Goal: Browse casually: Explore the website without a specific task or goal

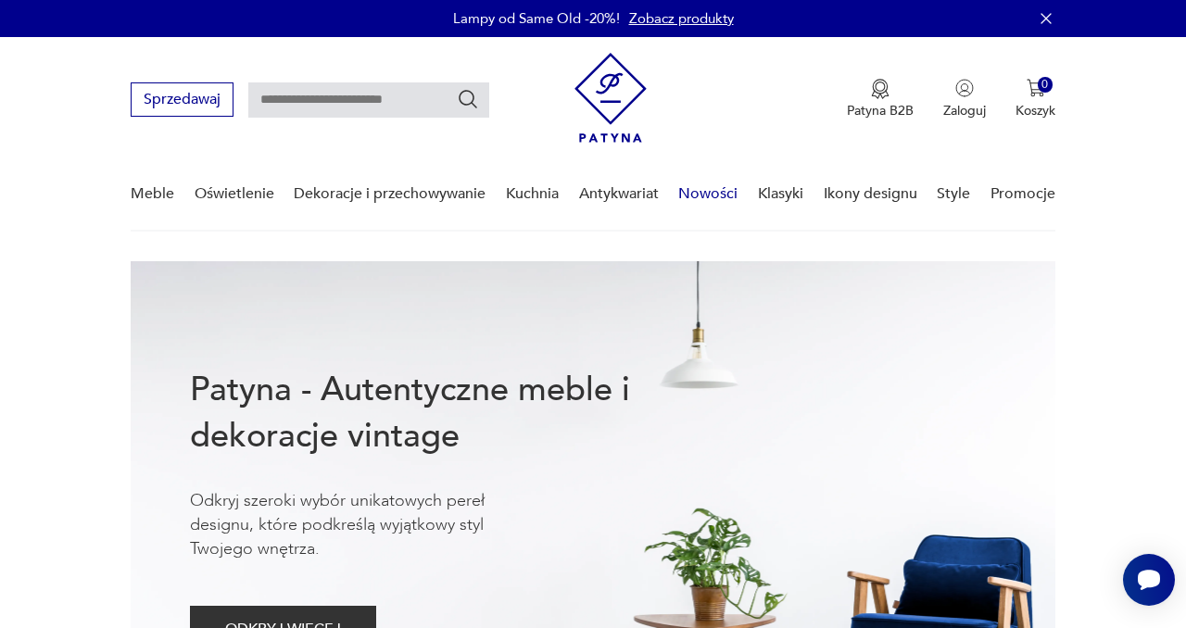
click at [711, 202] on link "Nowości" at bounding box center [707, 193] width 59 height 71
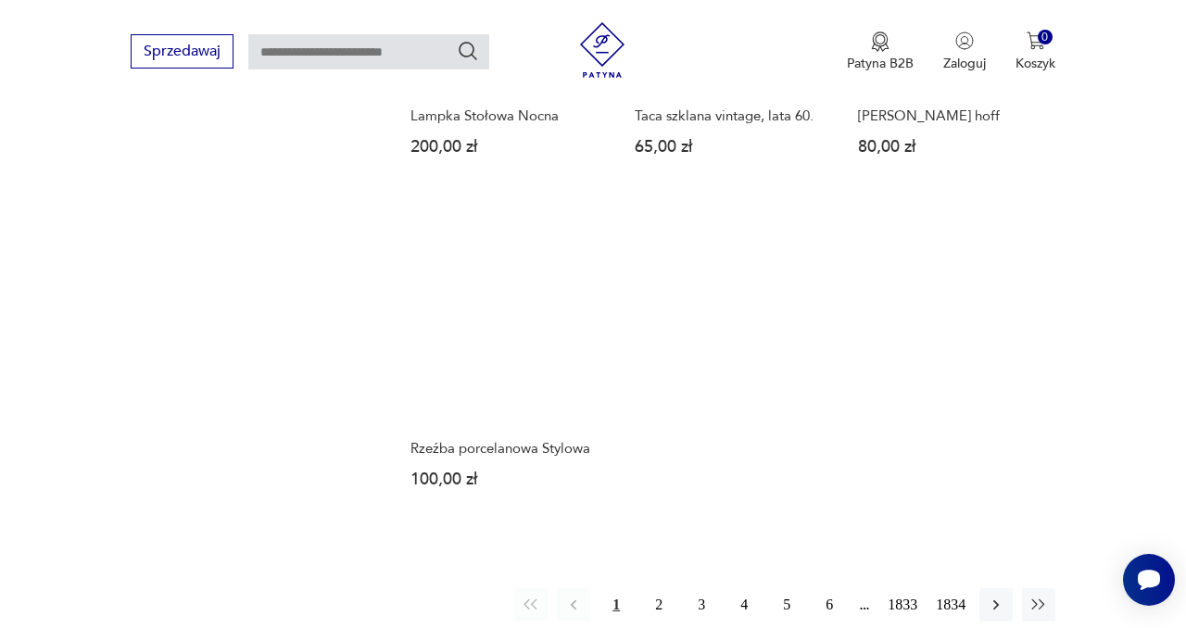
scroll to position [2227, 0]
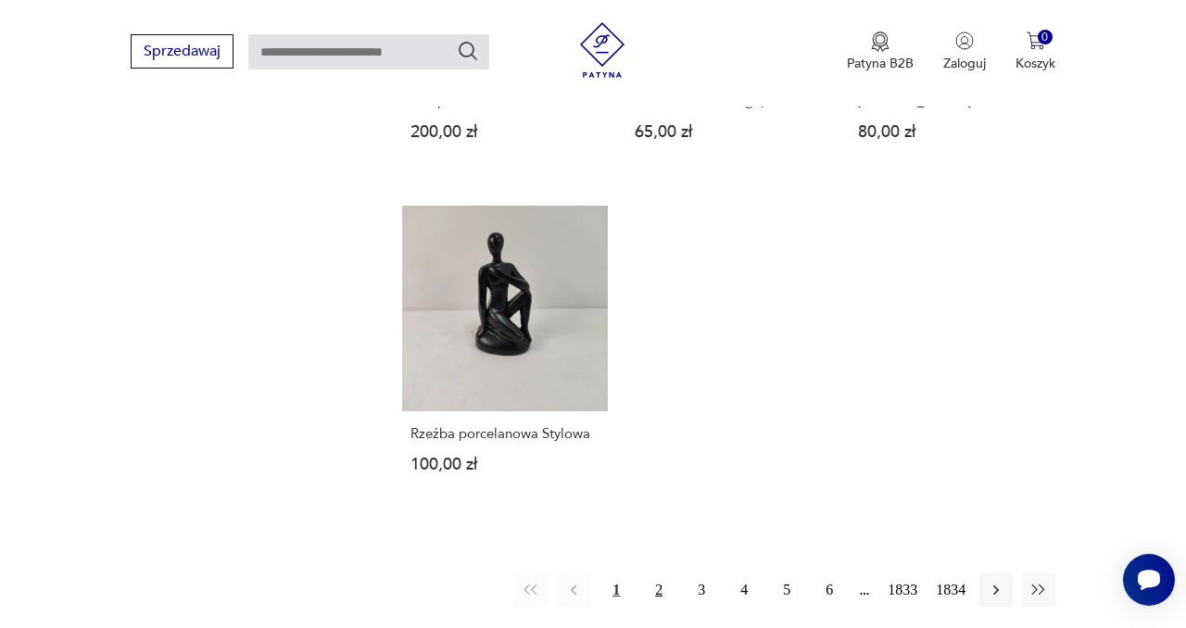
click at [653, 573] on button "2" at bounding box center [658, 589] width 33 height 33
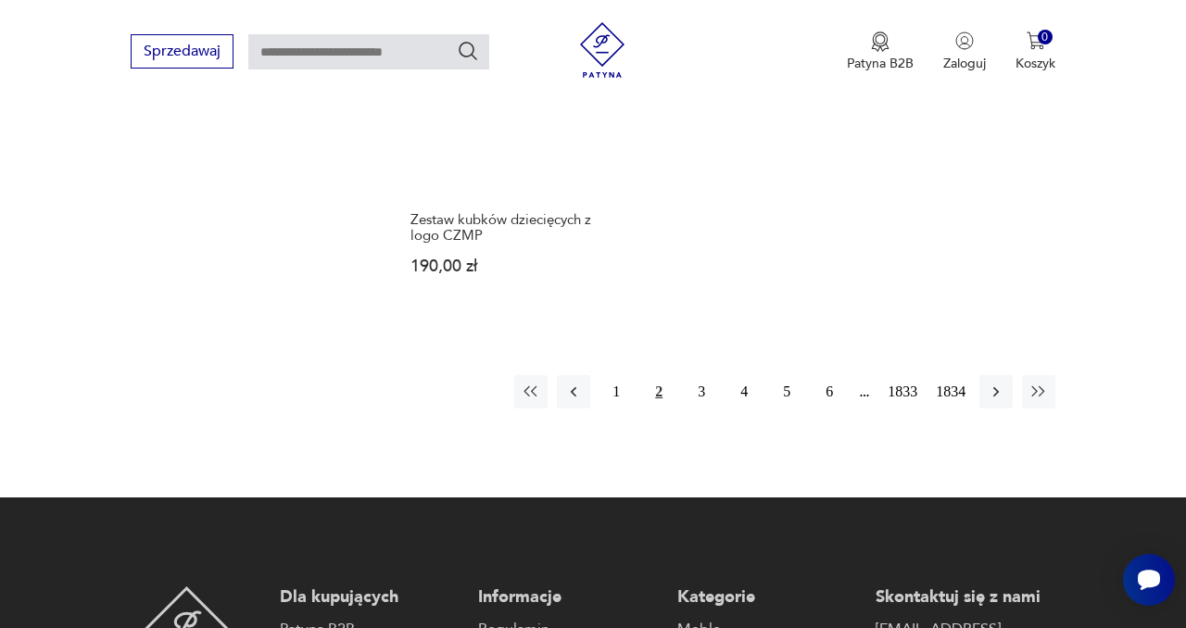
scroll to position [2391, 0]
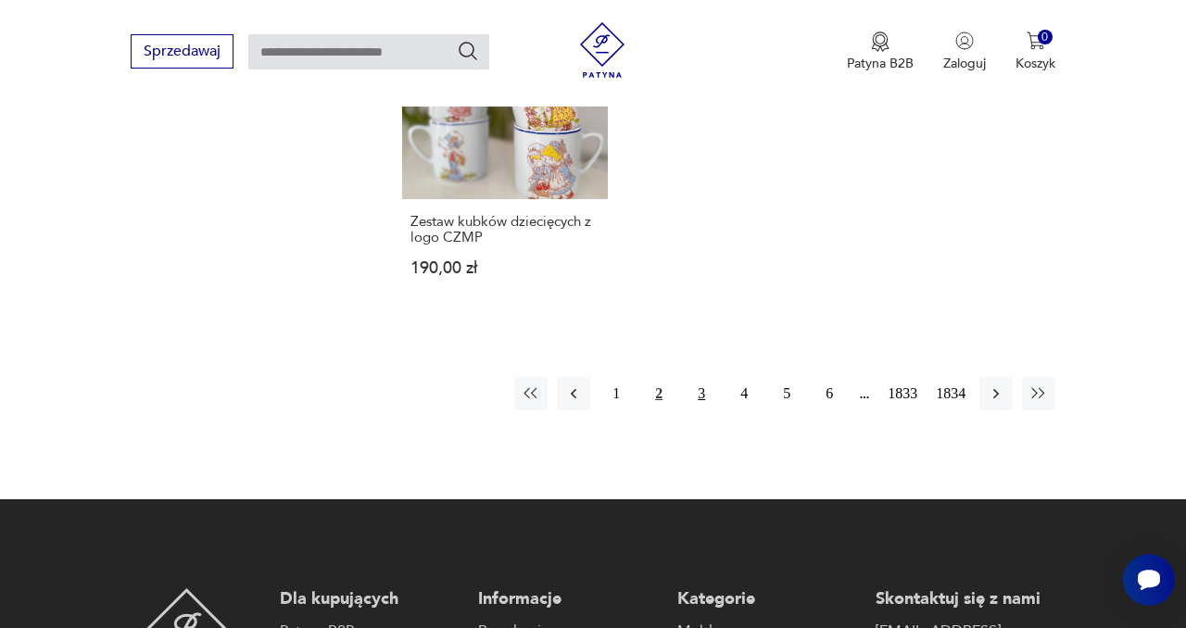
click at [699, 377] on button "3" at bounding box center [700, 393] width 33 height 33
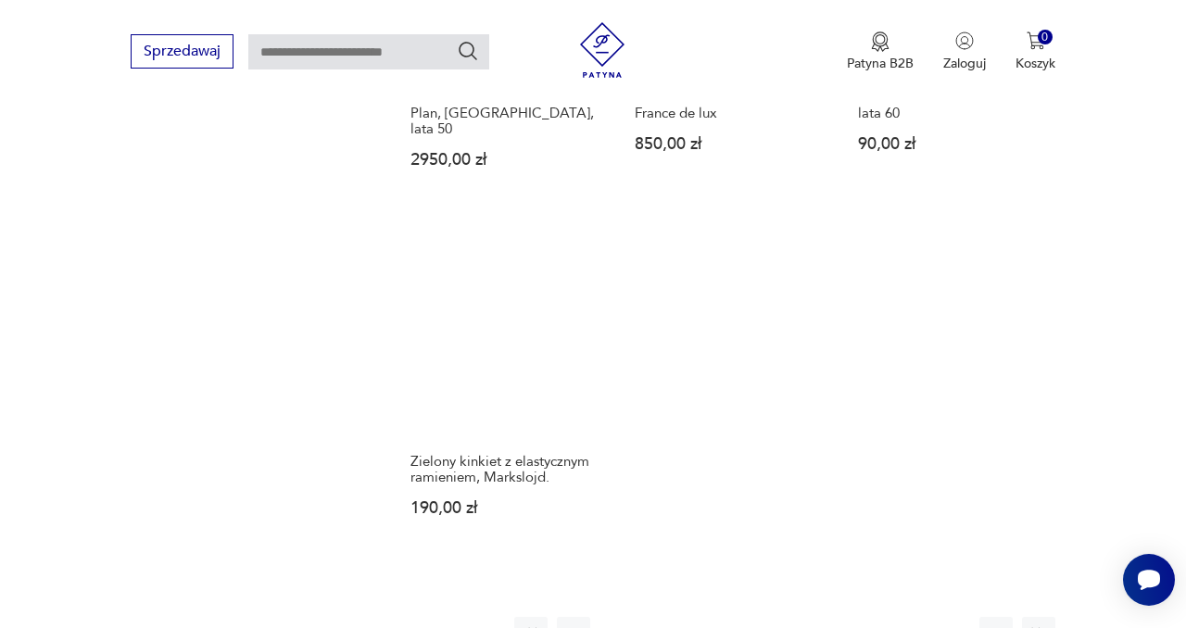
scroll to position [2213, 0]
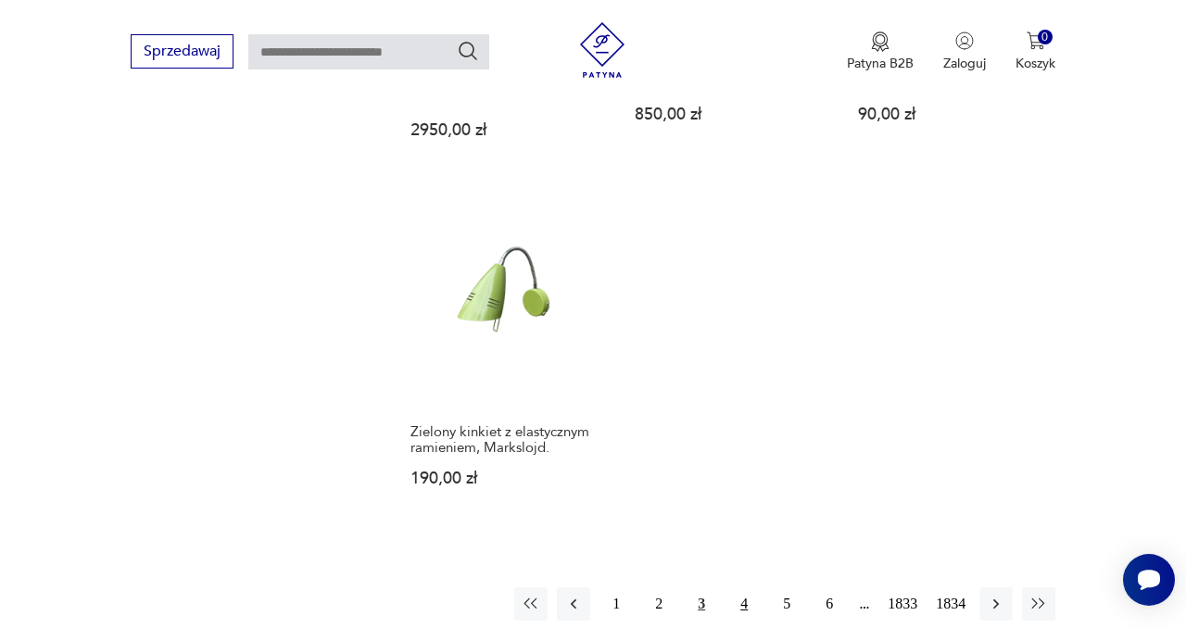
click at [741, 587] on button "4" at bounding box center [743, 603] width 33 height 33
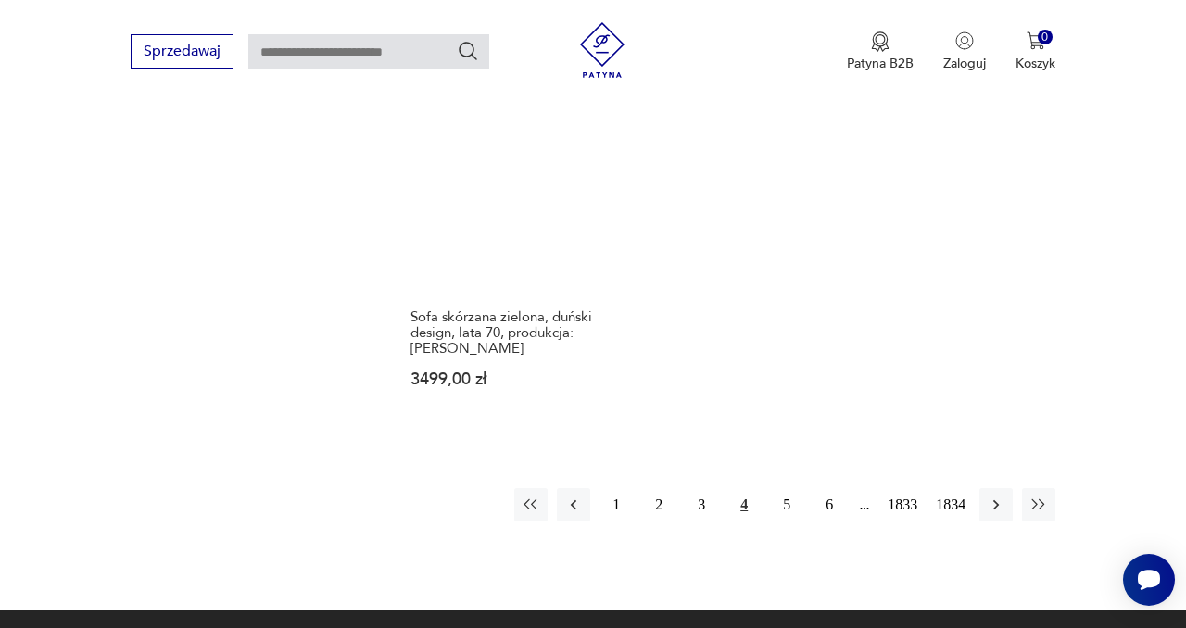
scroll to position [2347, 0]
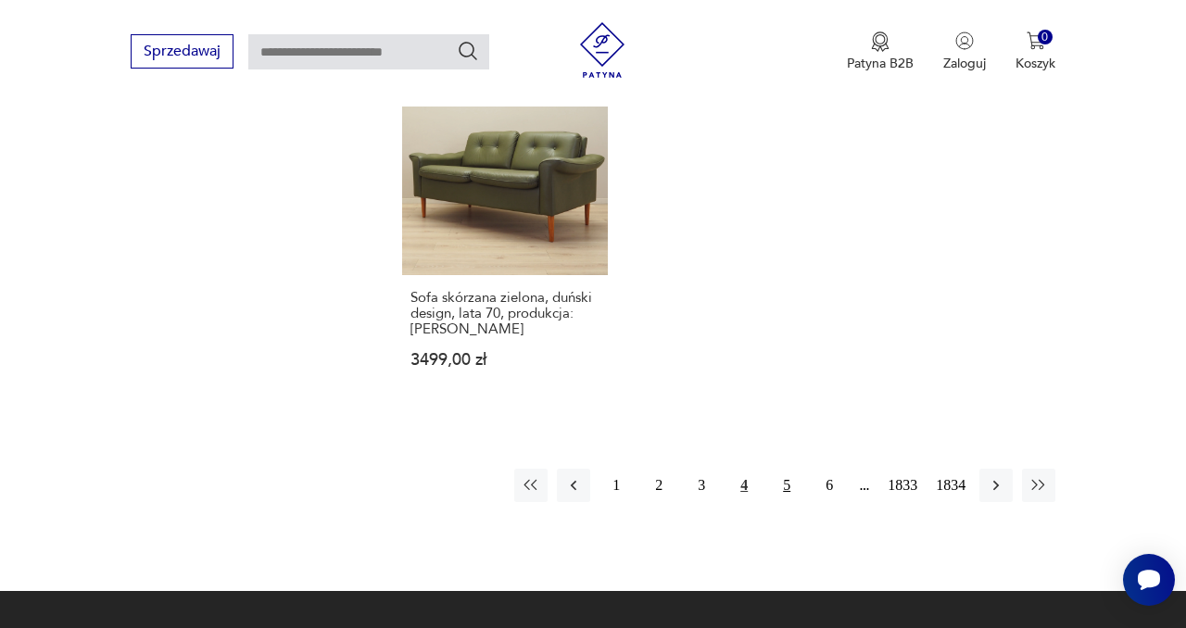
click at [774, 469] on button "5" at bounding box center [786, 485] width 33 height 33
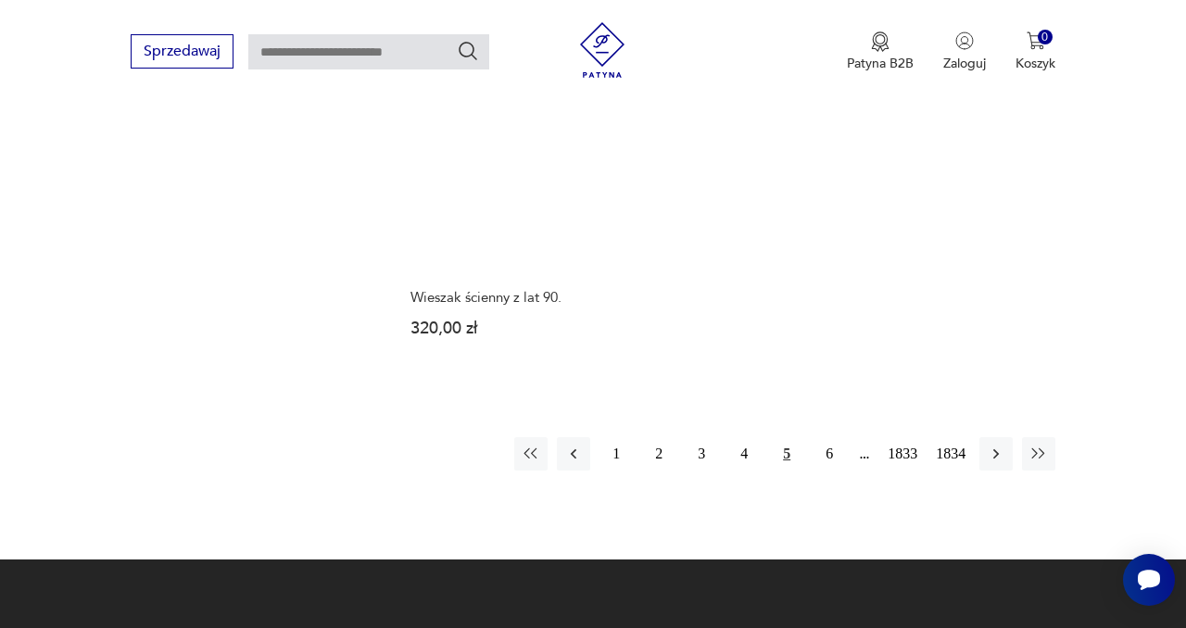
scroll to position [2366, 0]
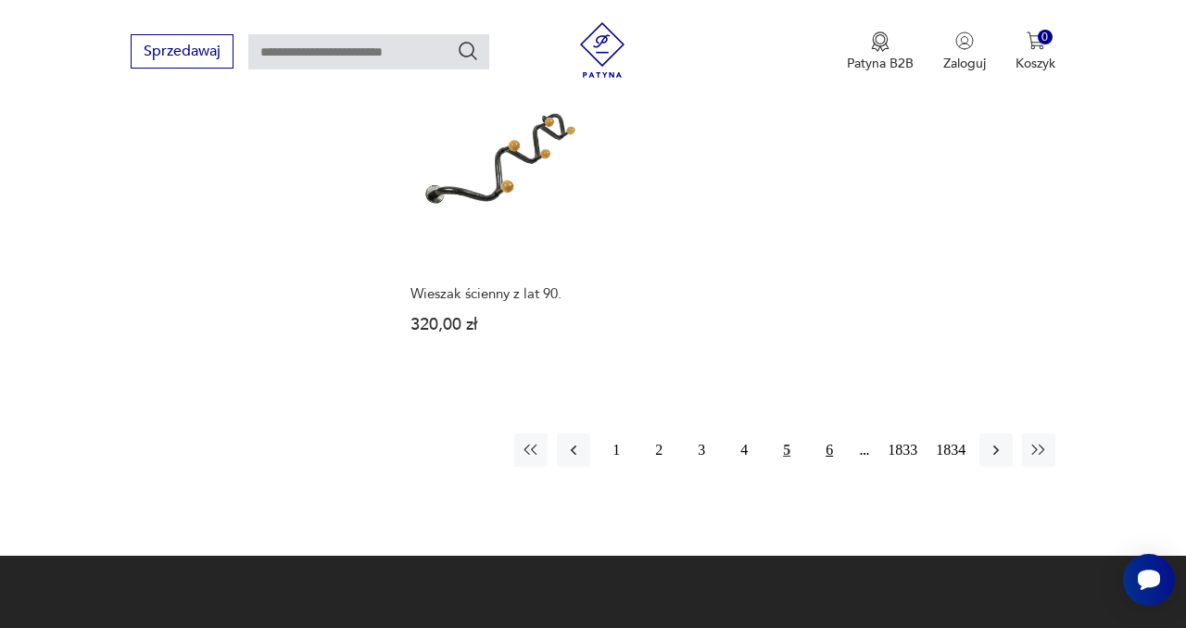
click at [827, 433] on button "6" at bounding box center [828, 449] width 33 height 33
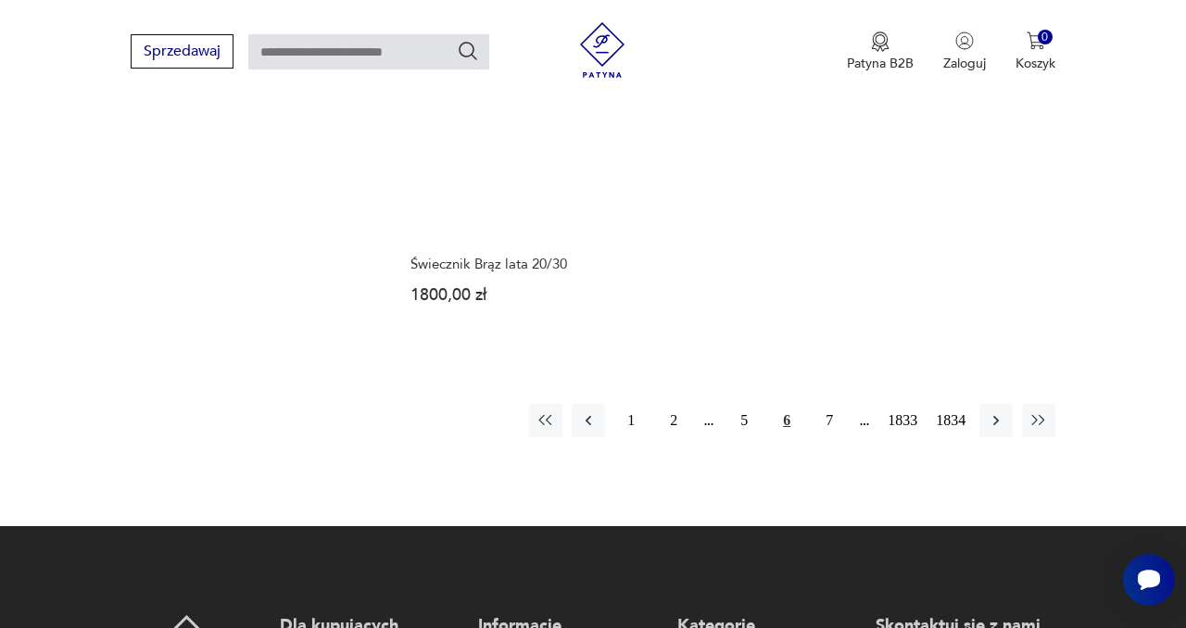
scroll to position [2326, 0]
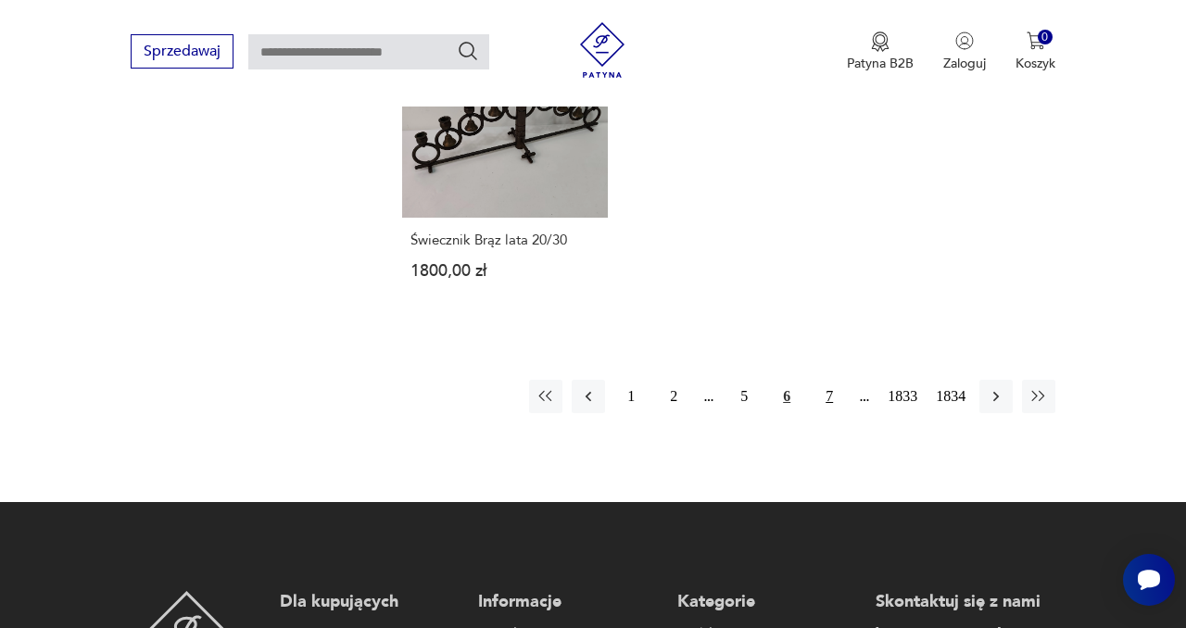
click at [816, 380] on button "7" at bounding box center [828, 396] width 33 height 33
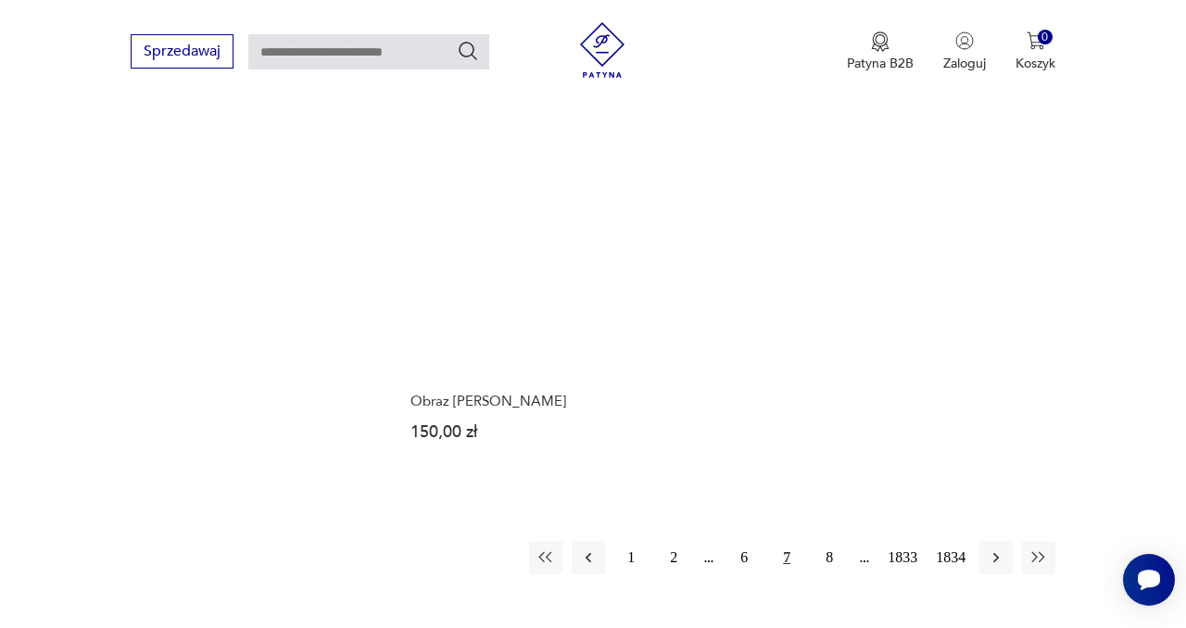
scroll to position [2268, 0]
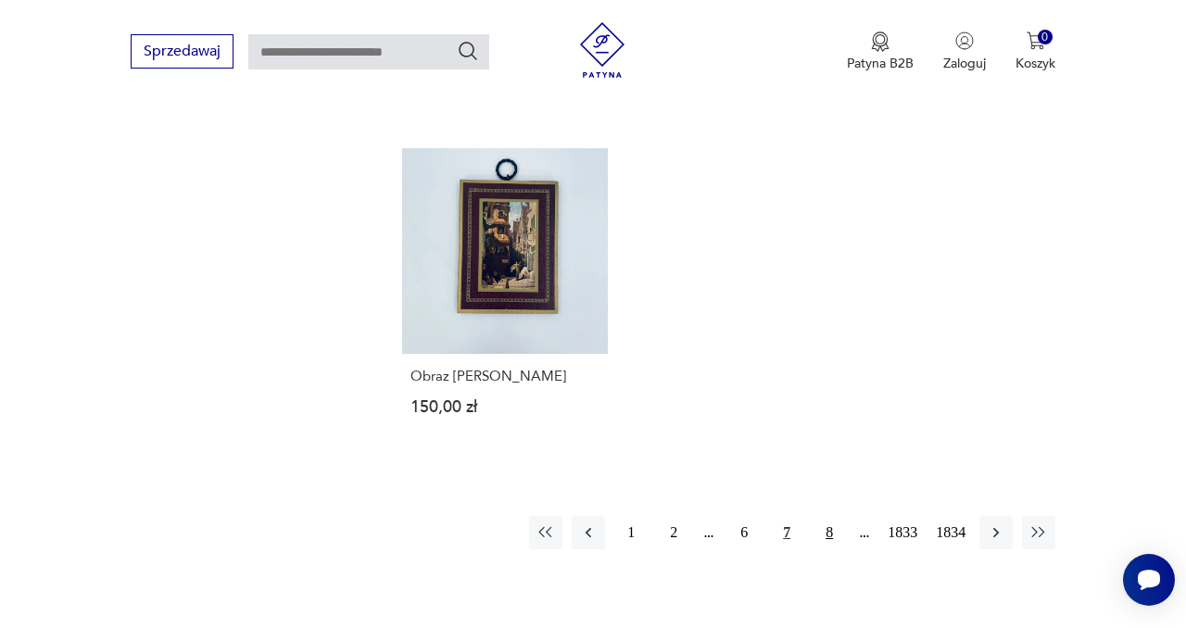
click at [829, 516] on button "8" at bounding box center [828, 532] width 33 height 33
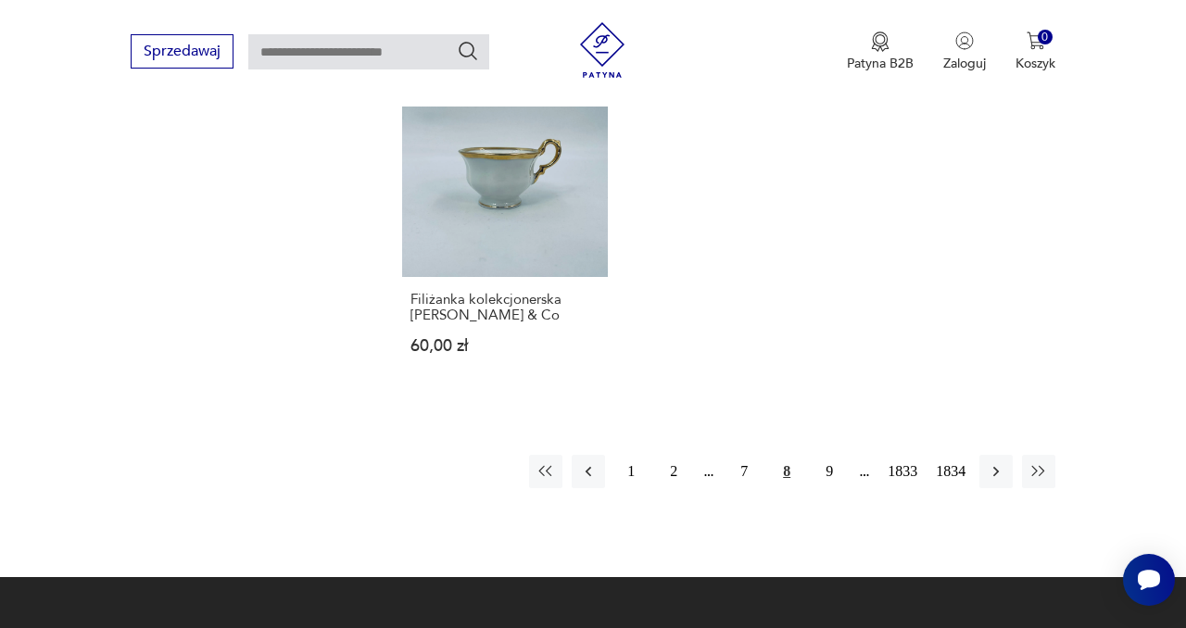
scroll to position [2315, 0]
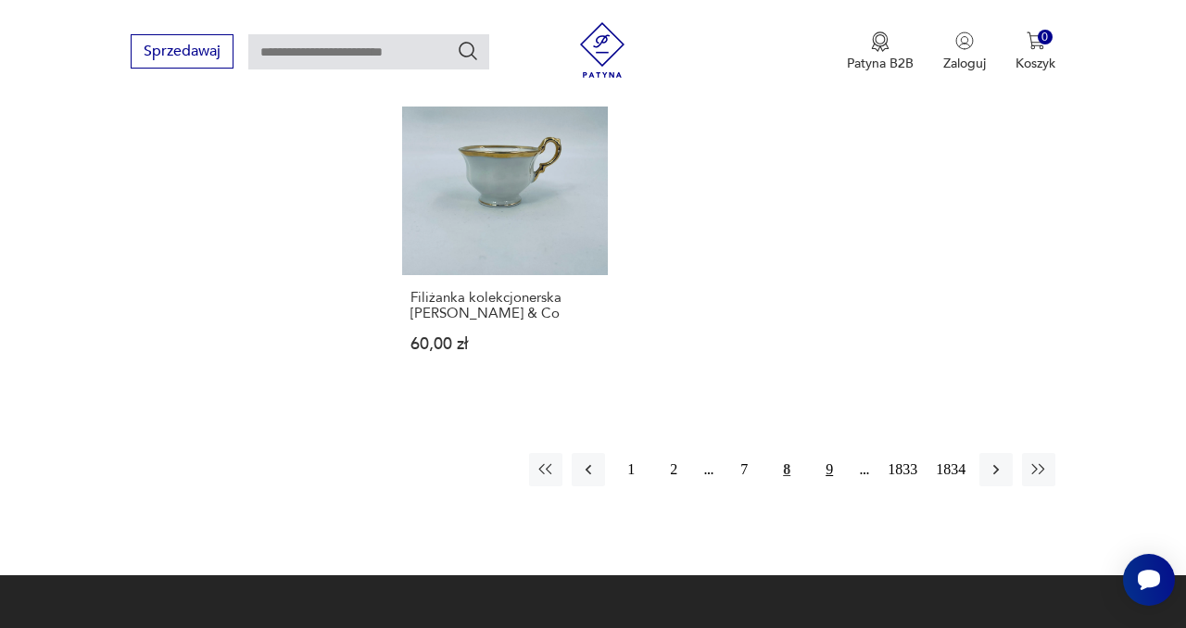
click at [819, 453] on button "9" at bounding box center [828, 469] width 33 height 33
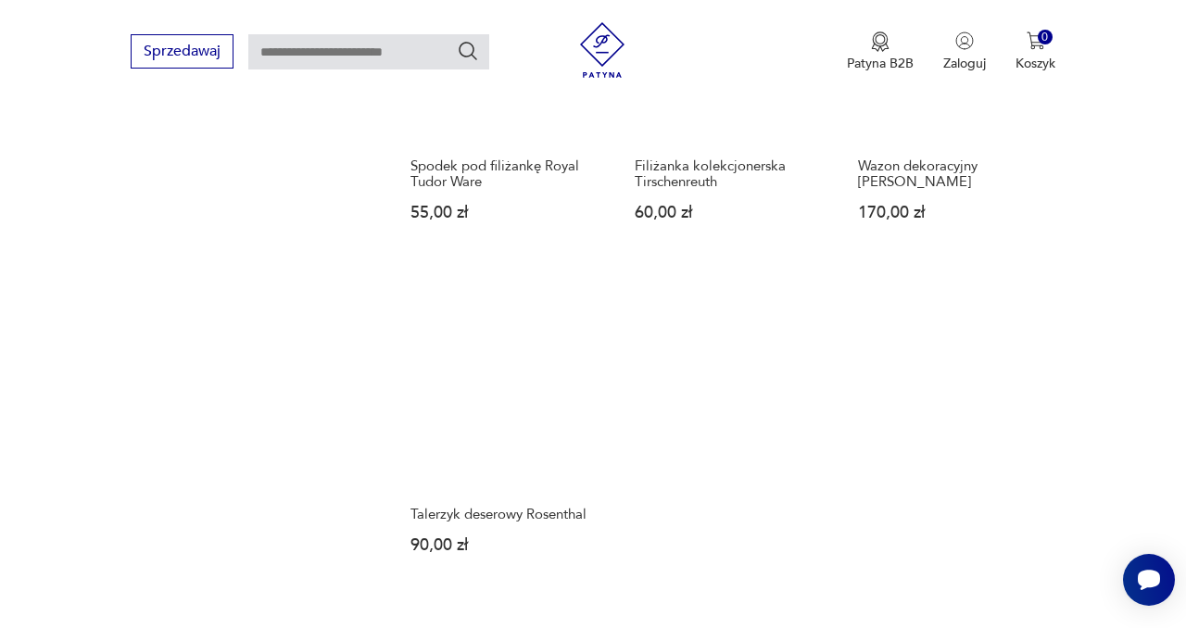
scroll to position [2265, 0]
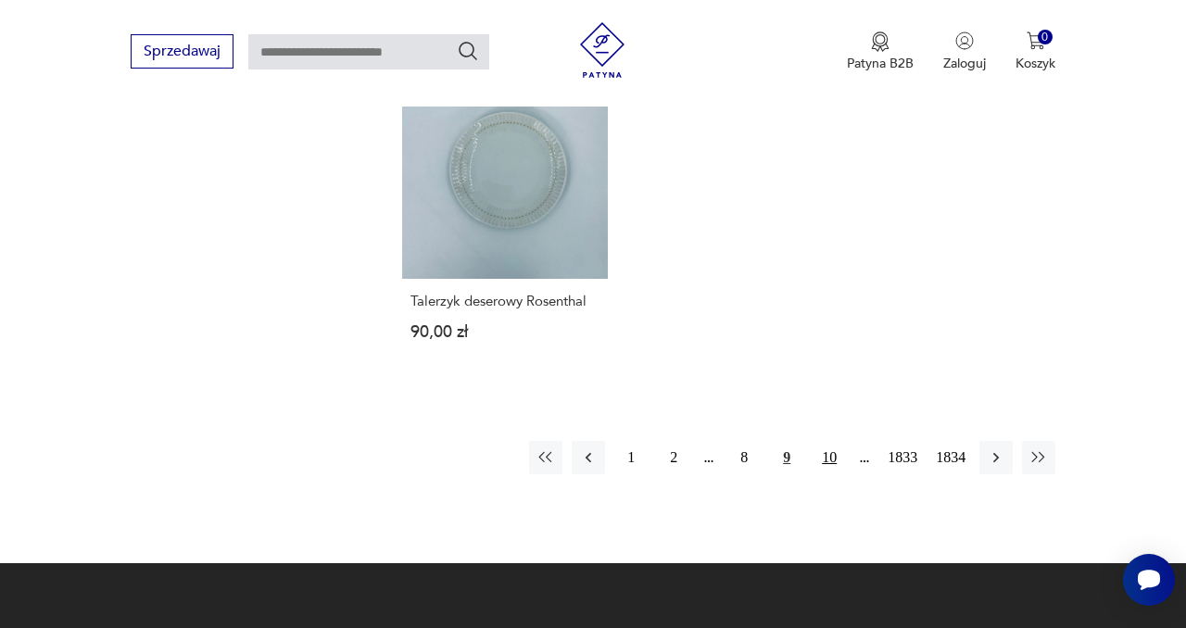
click at [821, 461] on button "10" at bounding box center [828, 457] width 33 height 33
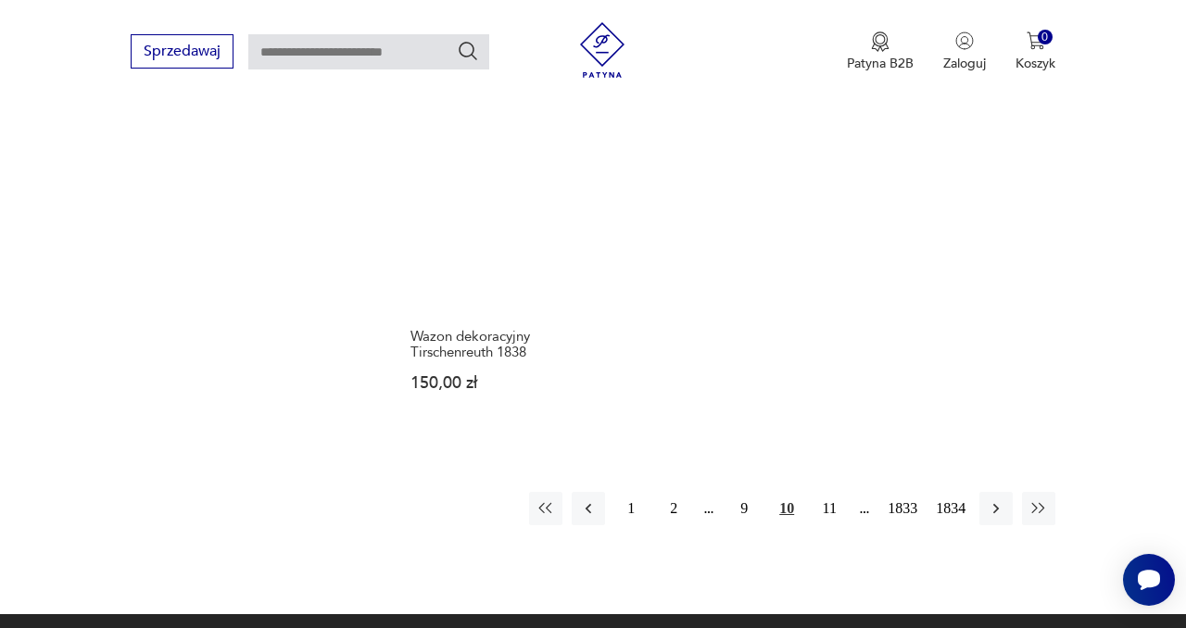
scroll to position [2235, 0]
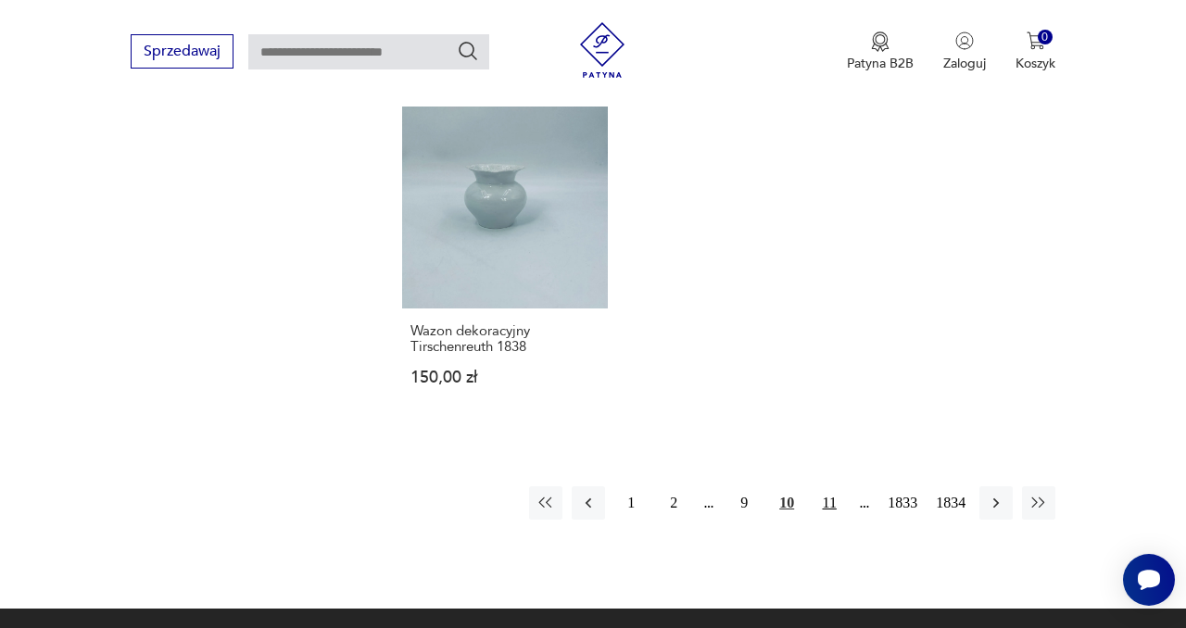
click at [816, 491] on button "11" at bounding box center [828, 502] width 33 height 33
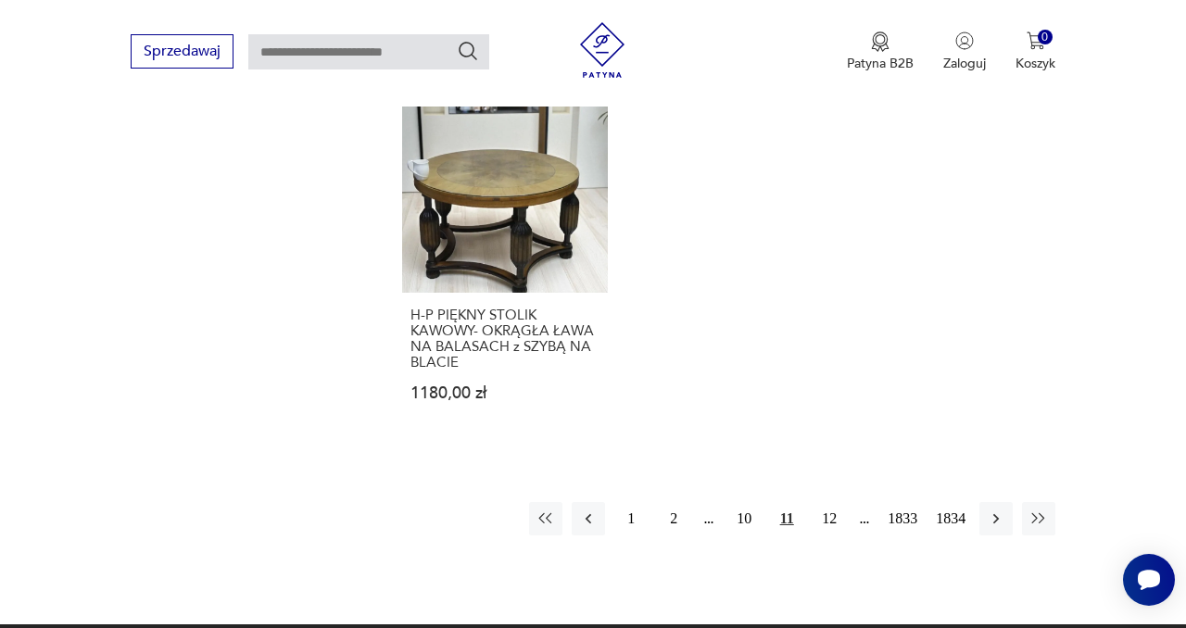
scroll to position [2336, 0]
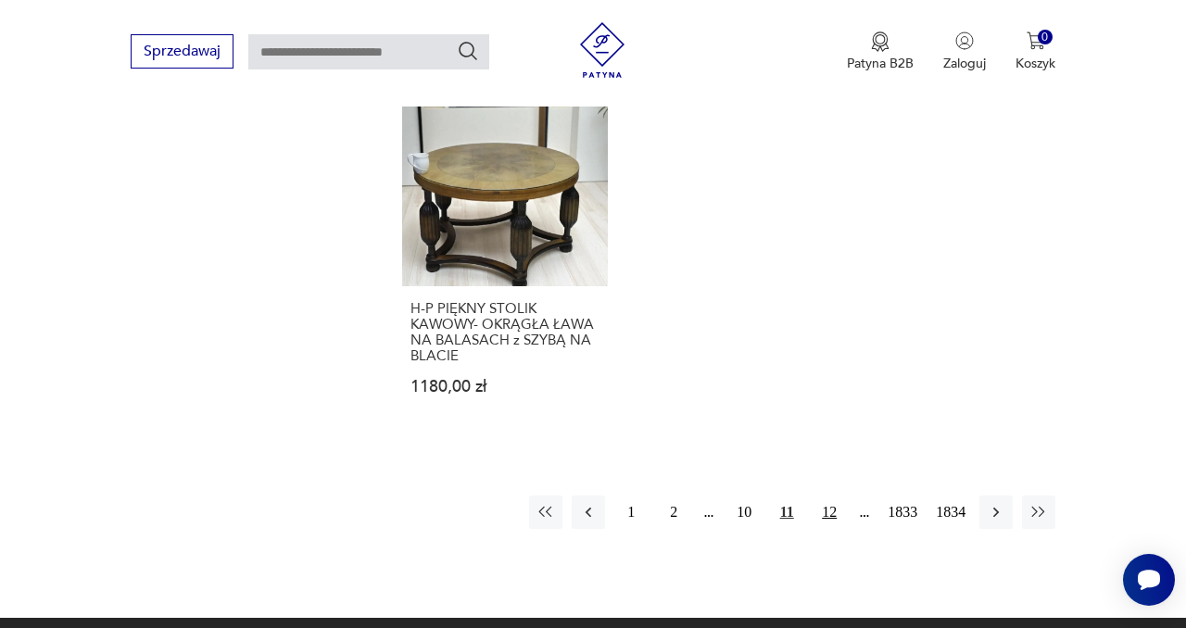
click at [822, 496] on button "12" at bounding box center [828, 512] width 33 height 33
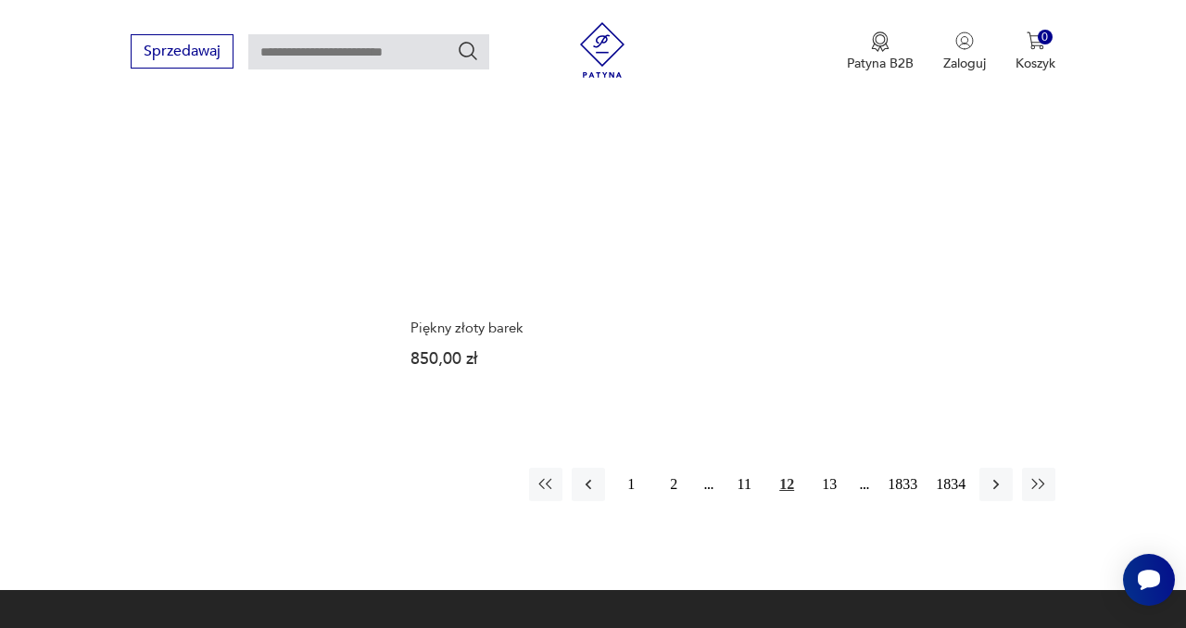
scroll to position [2452, 0]
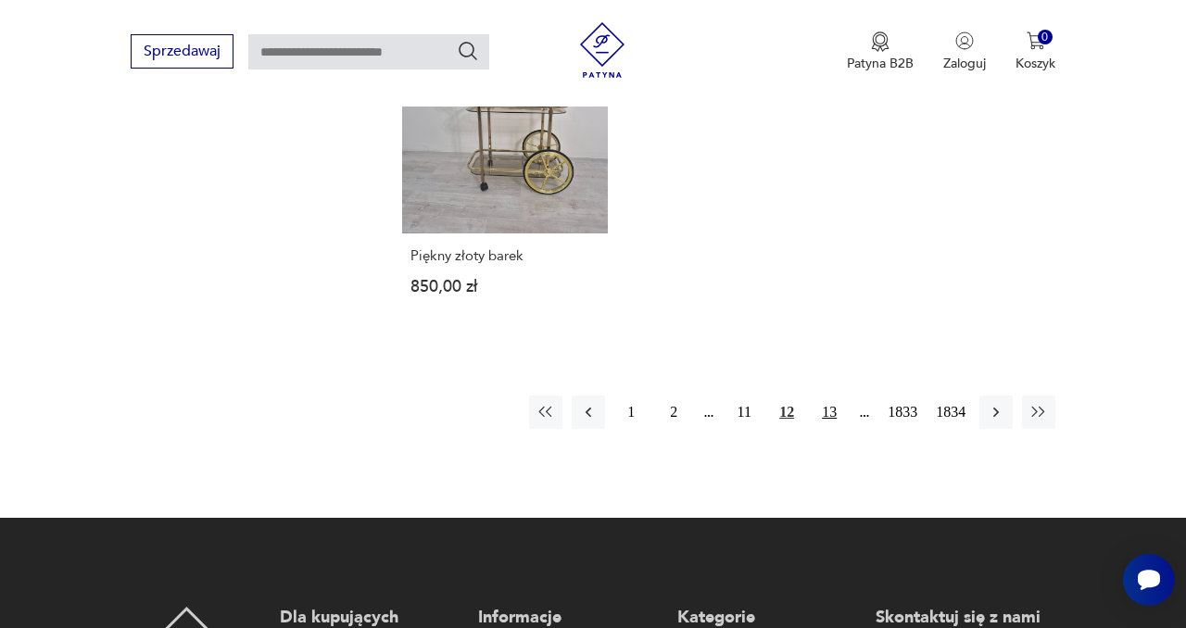
click at [827, 395] on button "13" at bounding box center [828, 411] width 33 height 33
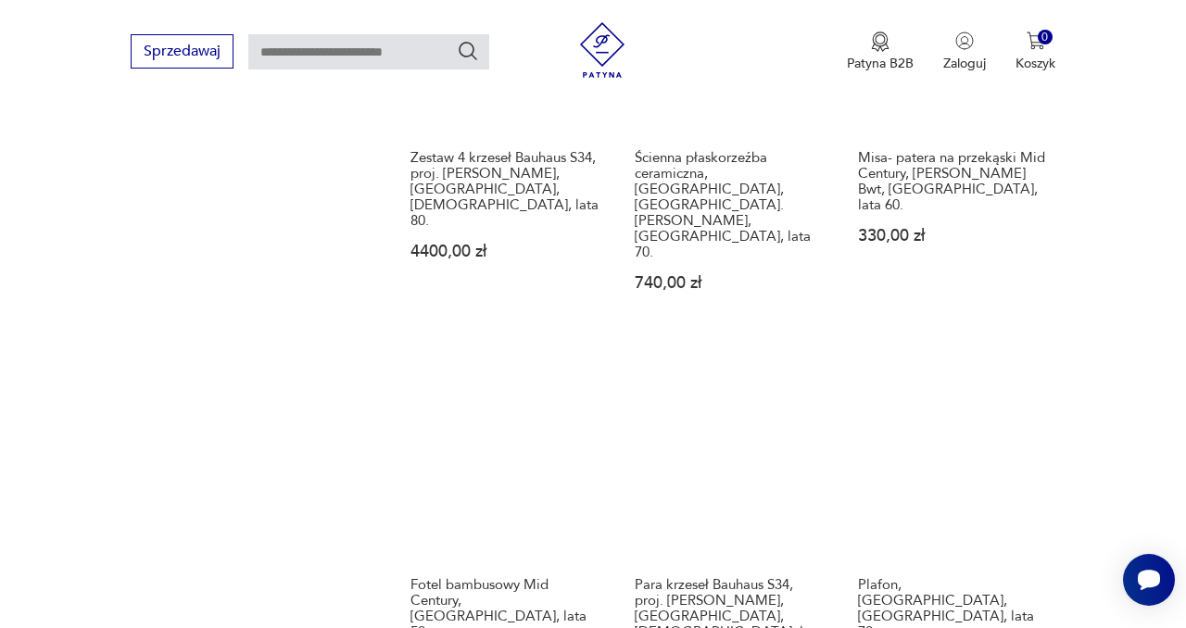
scroll to position [1760, 0]
